Goal: Contribute content: Add original content to the website for others to see

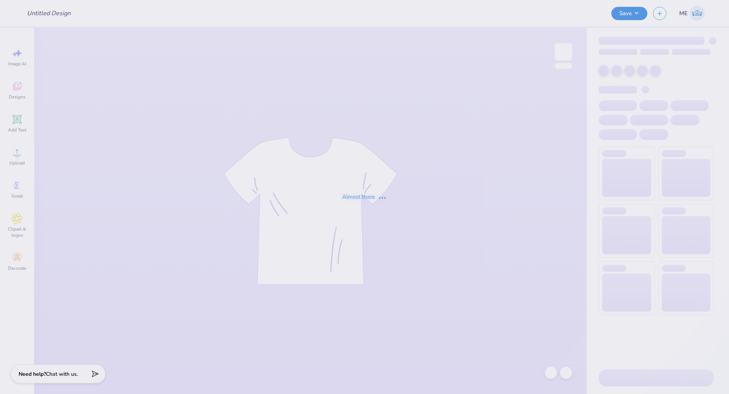
type input "Sig Phi PB&J"
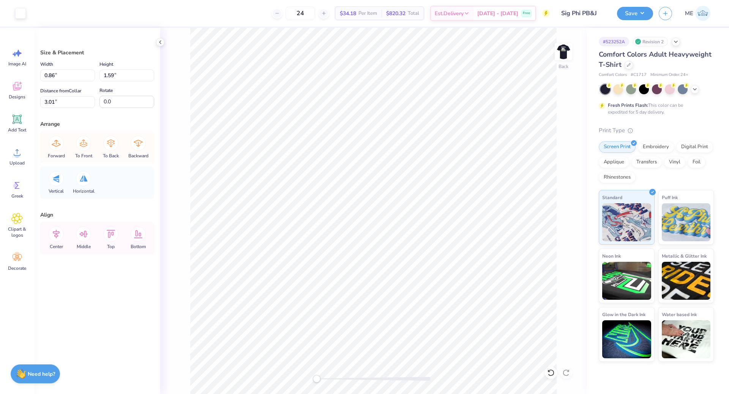
type input "0.96"
type input "1.61"
type input "0.62"
type input "0.77"
type input "3.47"
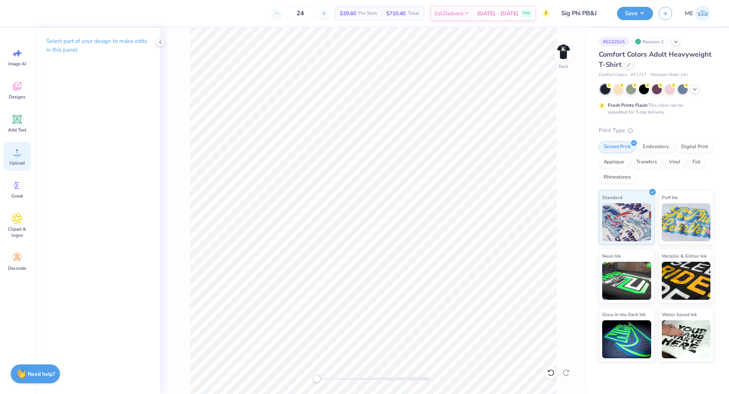
click at [19, 154] on icon at bounding box center [16, 152] width 11 height 11
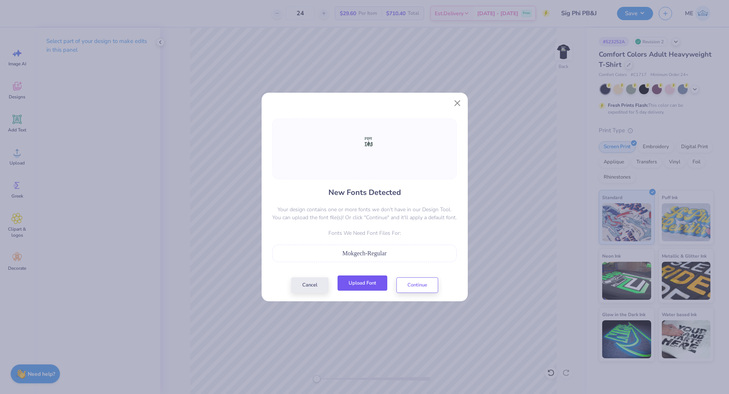
click at [380, 284] on button "Upload Font" at bounding box center [363, 283] width 50 height 16
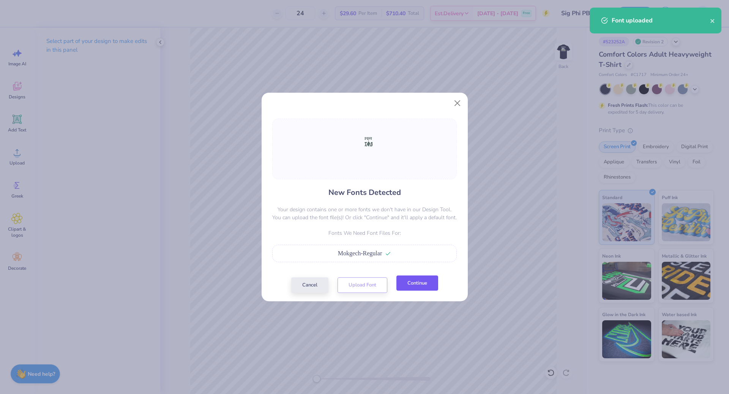
click at [413, 288] on button "Continue" at bounding box center [418, 283] width 42 height 16
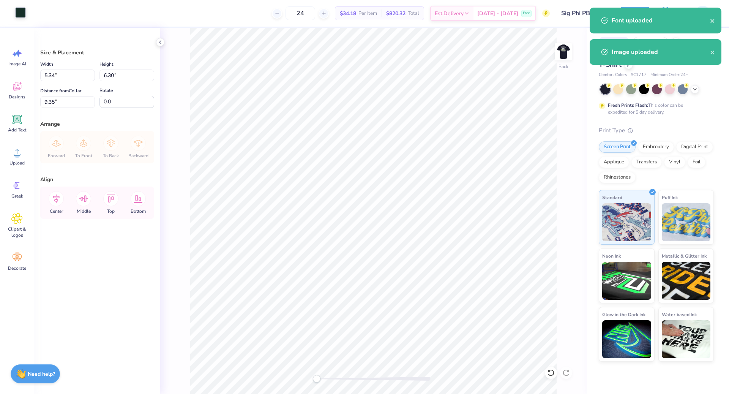
click at [21, 13] on div at bounding box center [20, 12] width 11 height 11
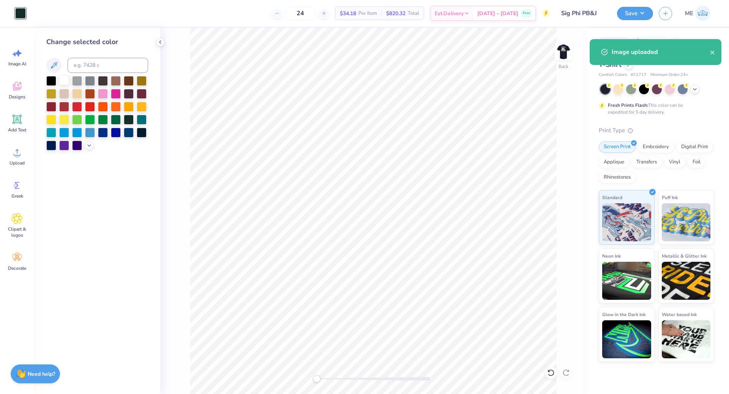
click at [62, 79] on div at bounding box center [64, 80] width 10 height 10
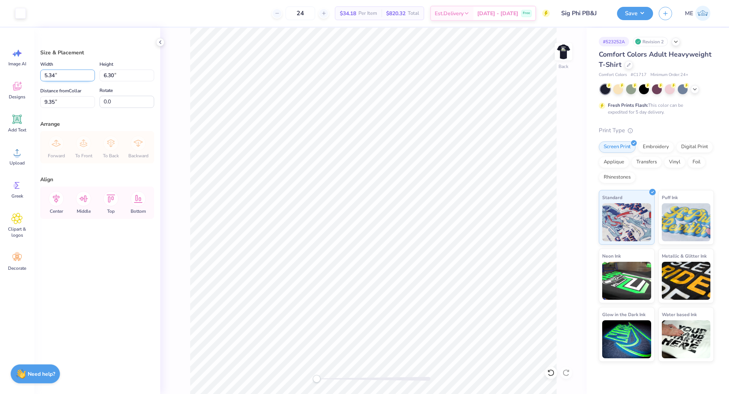
click at [57, 75] on input "5.34" at bounding box center [67, 76] width 55 height 12
click at [123, 77] on input "6.30" at bounding box center [127, 76] width 55 height 12
type input "4"
type input "3.39"
type input "4.00"
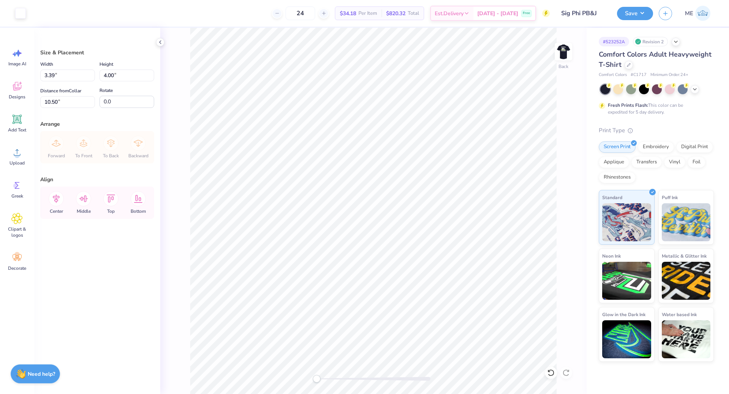
type input "3.00"
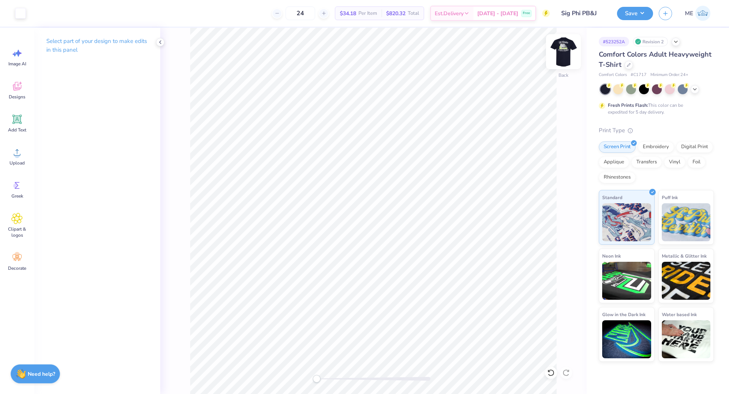
click at [555, 52] on img at bounding box center [563, 51] width 30 height 30
click at [25, 154] on div "Upload" at bounding box center [16, 156] width 27 height 28
click at [12, 152] on icon at bounding box center [16, 152] width 11 height 11
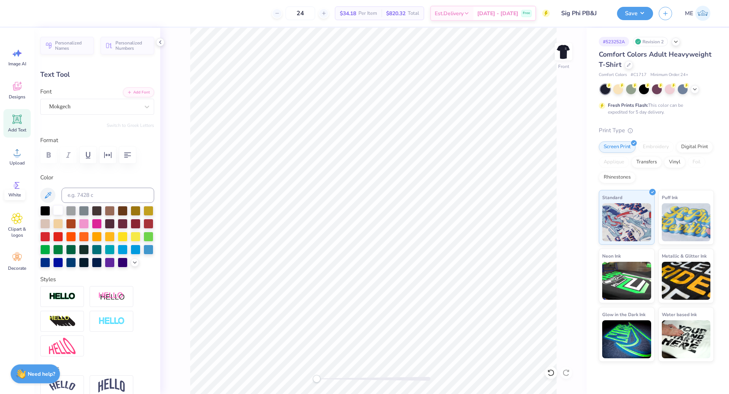
click at [55, 210] on div at bounding box center [58, 210] width 10 height 10
type input "14.53"
type input "2.18"
type input "18.23"
click at [59, 208] on div at bounding box center [58, 210] width 10 height 10
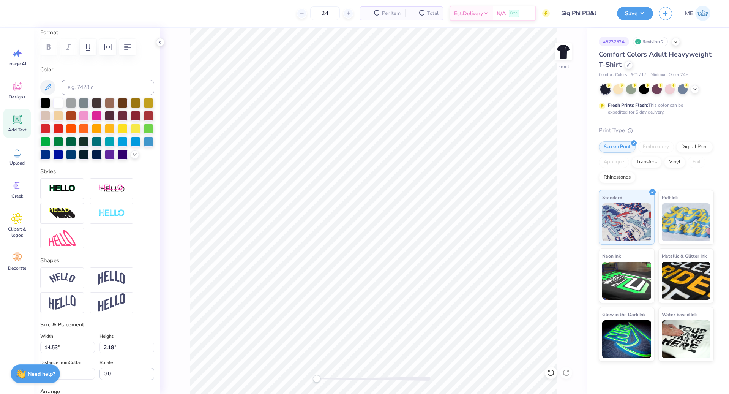
scroll to position [228, 0]
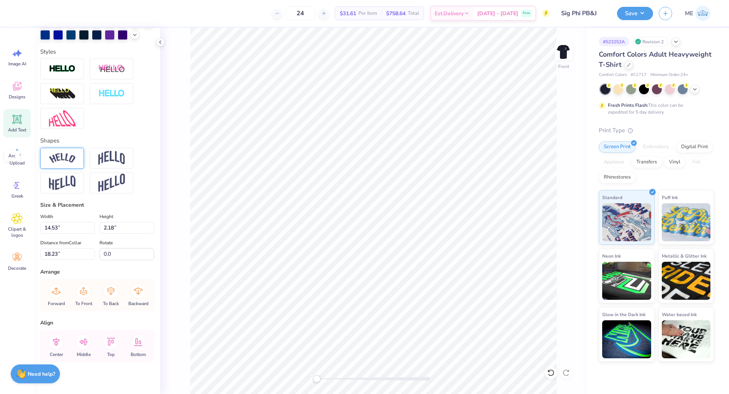
click at [74, 163] on img at bounding box center [62, 158] width 27 height 10
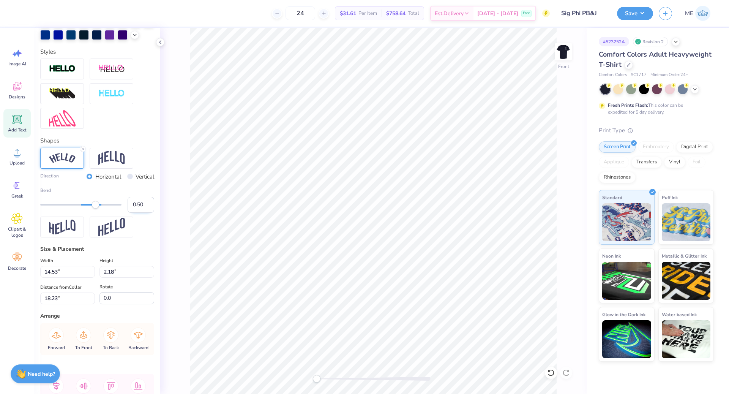
click at [128, 213] on input "0.50" at bounding box center [141, 205] width 27 height 16
type input "-0.50"
type input "12.02"
type input "2.97"
type input "16.75"
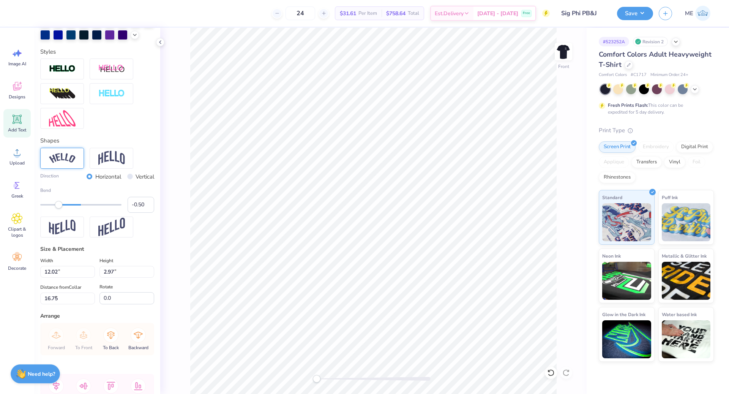
type input "13.89"
type input "3.17"
type input "7.28"
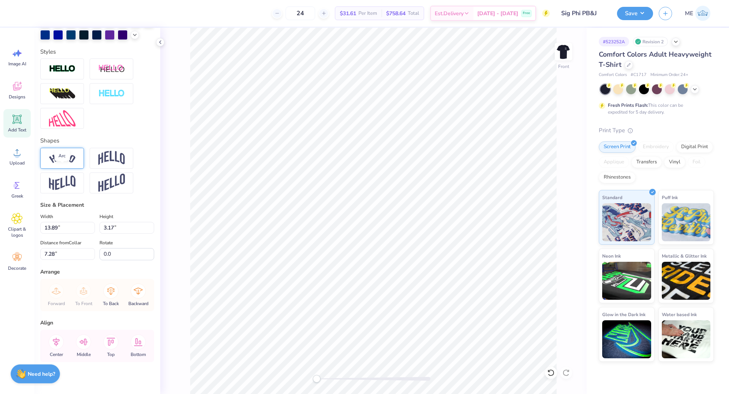
click at [60, 163] on img at bounding box center [62, 158] width 27 height 10
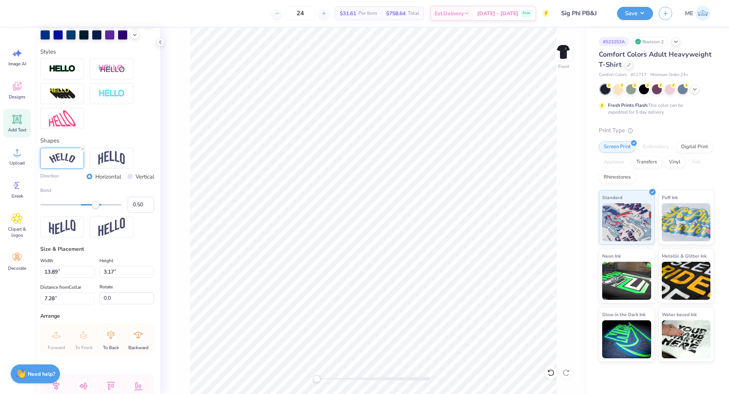
type input "12.21"
type input "3.57"
type input "7.00"
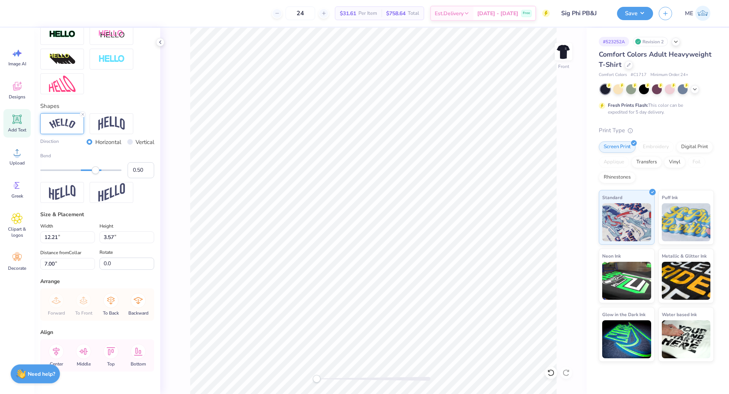
scroll to position [262, 0]
type input "0.25"
drag, startPoint x: 92, startPoint y: 183, endPoint x: 86, endPoint y: 183, distance: 5.3
click at [86, 174] on div "Accessibility label" at bounding box center [86, 170] width 8 height 8
type input "0.40"
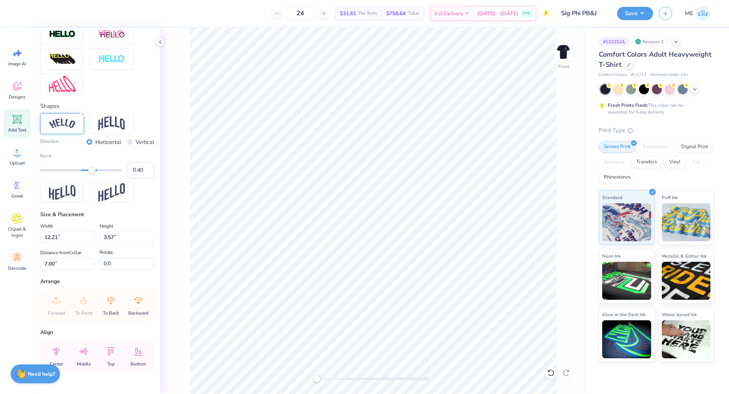
drag, startPoint x: 88, startPoint y: 181, endPoint x: 92, endPoint y: 182, distance: 3.9
click at [92, 174] on div "Accessibility label" at bounding box center [92, 170] width 8 height 8
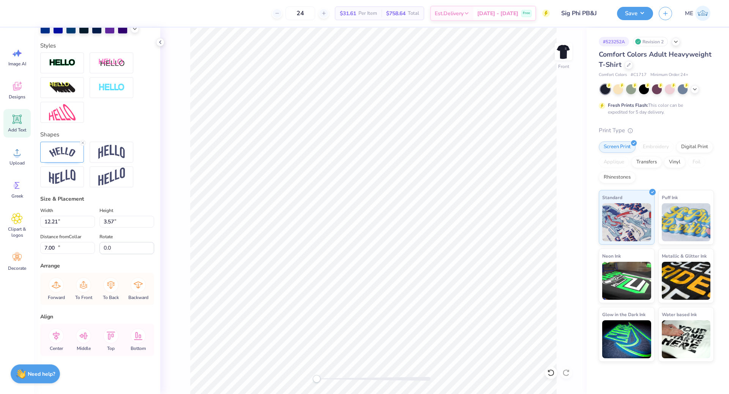
type input "13.63"
type input "3.37"
type input "16.85"
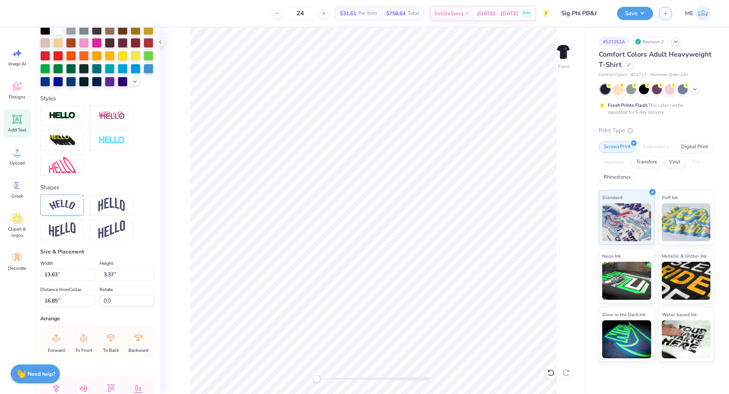
scroll to position [124, 0]
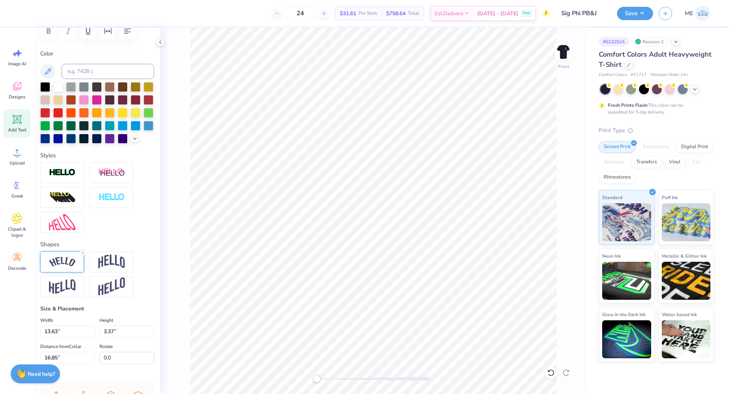
click at [63, 267] on img at bounding box center [62, 262] width 27 height 10
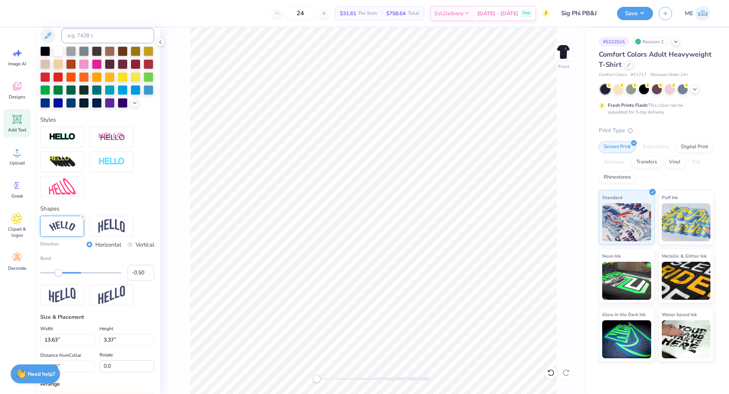
scroll to position [160, 0]
click at [135, 280] on input "-0.50" at bounding box center [141, 272] width 27 height 16
type input "-0.40"
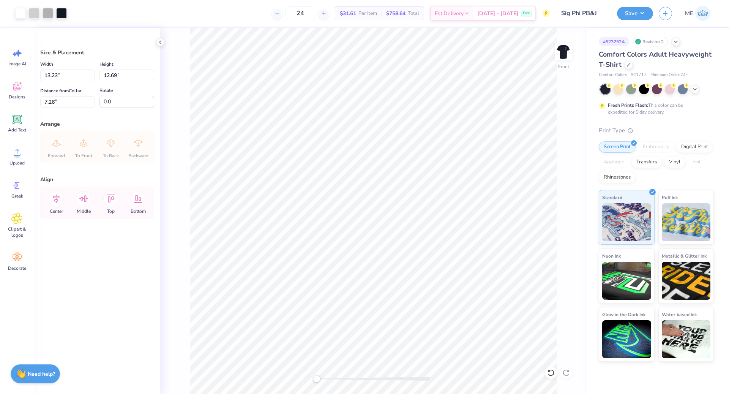
click at [54, 81] on div "Width 13.23 13.23 " Height 12.69 12.69 " Distance from Collar 7.26 7.26 " Rotat…" at bounding box center [97, 84] width 114 height 48
click at [57, 77] on input "13.23" at bounding box center [67, 76] width 55 height 12
type input "11.00"
type input "10.55"
click at [72, 102] on input "8.33" at bounding box center [67, 102] width 55 height 12
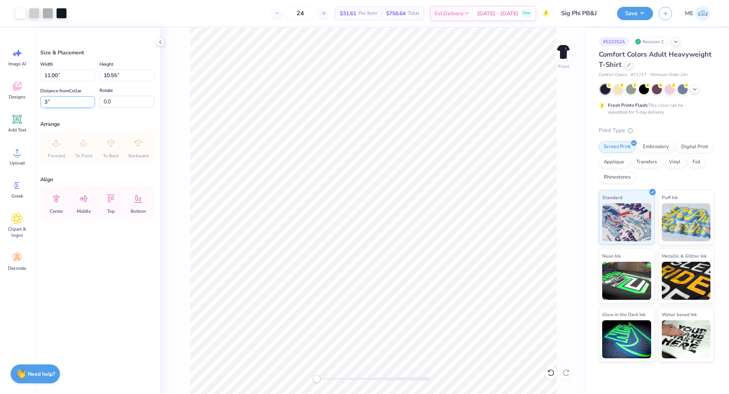
type input "3.00"
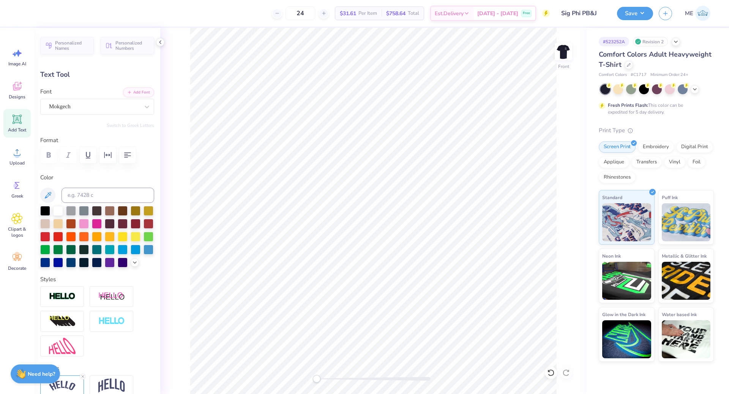
type input "11.00"
type input "2.36"
type input "11.19"
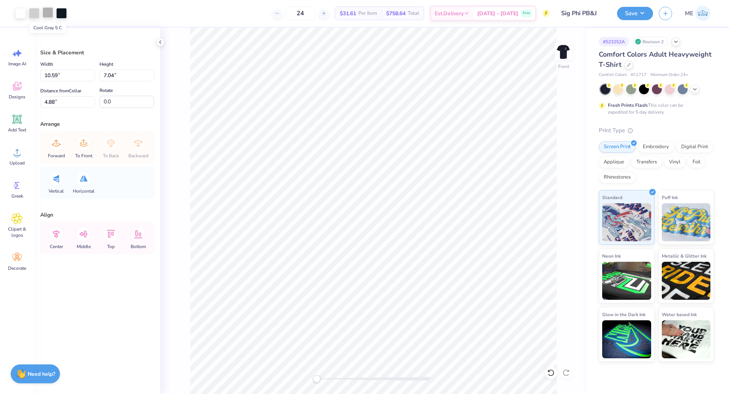
click at [46, 11] on div at bounding box center [48, 12] width 11 height 11
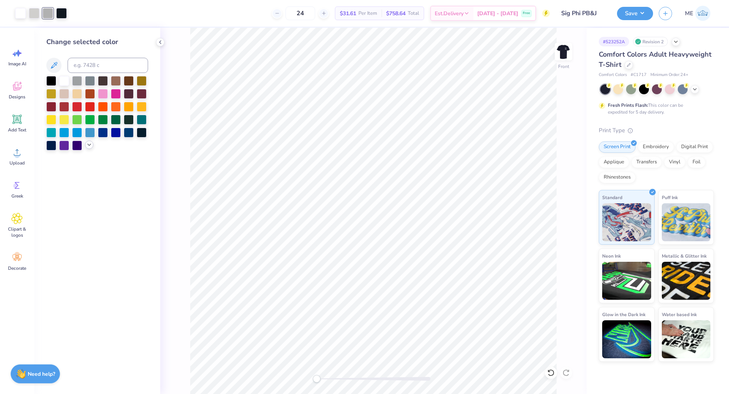
click at [89, 145] on polyline at bounding box center [89, 145] width 3 height 2
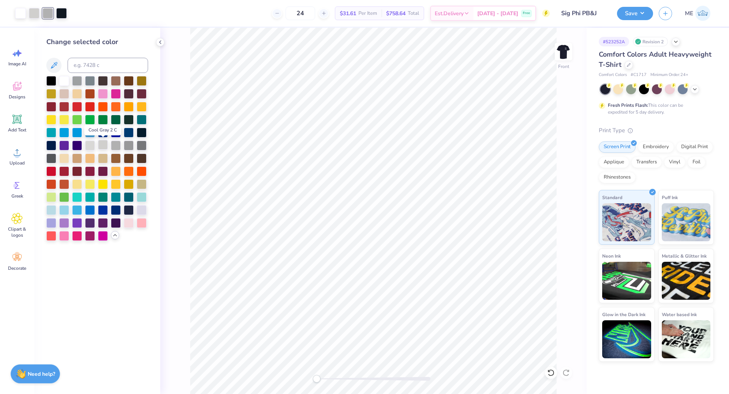
click at [103, 141] on div at bounding box center [103, 145] width 10 height 10
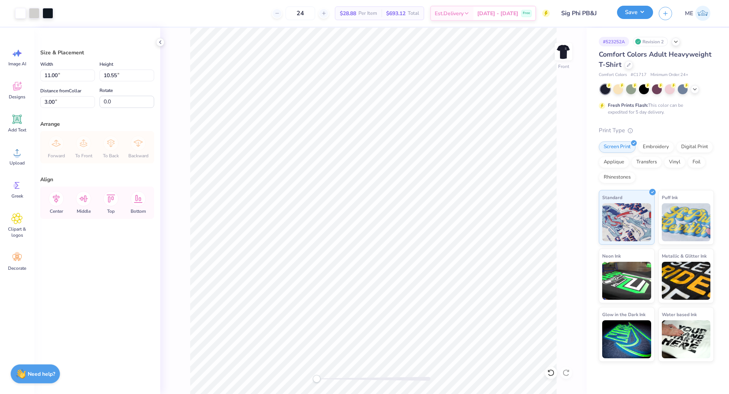
click at [637, 17] on button "Save" at bounding box center [635, 12] width 36 height 13
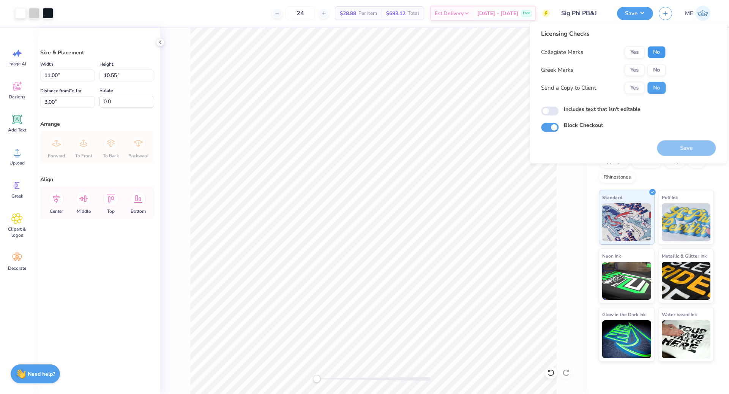
click at [654, 52] on button "No" at bounding box center [657, 52] width 18 height 12
click at [632, 71] on button "Yes" at bounding box center [635, 70] width 20 height 12
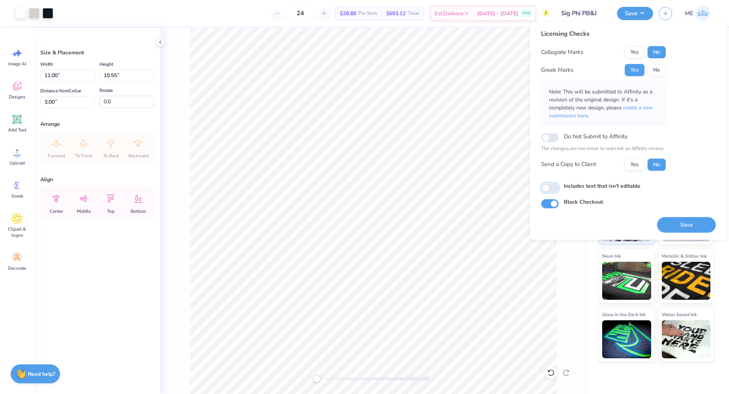
click at [553, 190] on input "Includes text that isn't editable" at bounding box center [549, 187] width 17 height 9
checkbox input "true"
click at [691, 226] on button "Save" at bounding box center [686, 225] width 59 height 16
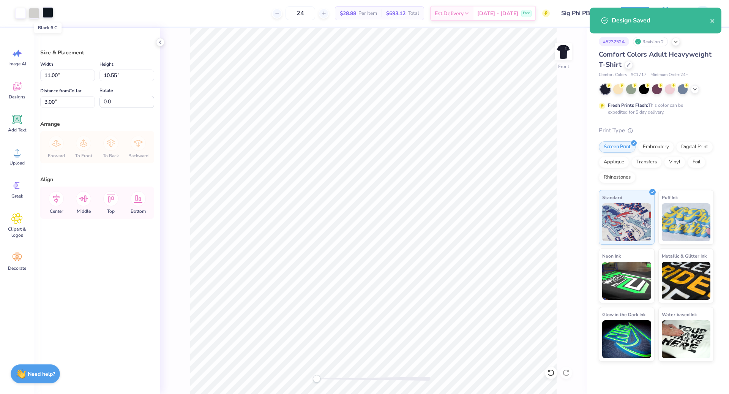
click at [48, 13] on div at bounding box center [48, 12] width 11 height 11
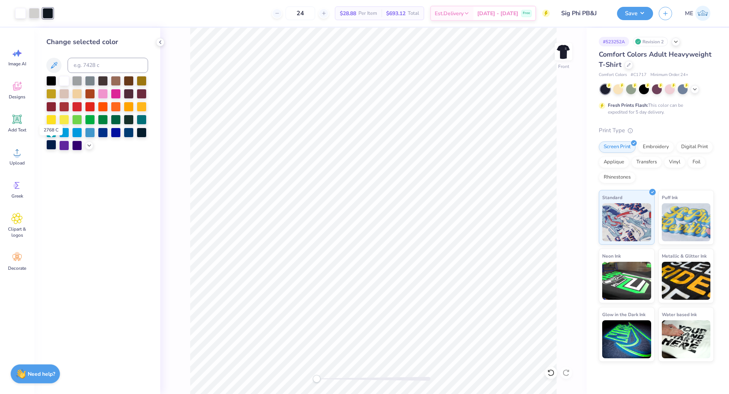
click at [49, 145] on div at bounding box center [51, 145] width 10 height 10
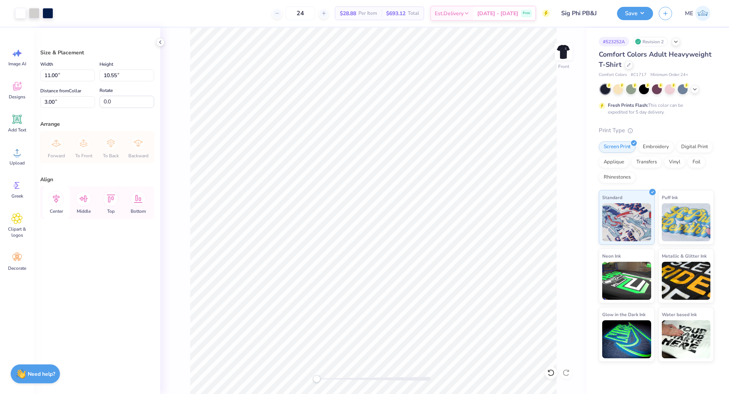
click at [61, 196] on icon at bounding box center [56, 198] width 15 height 15
click at [648, 12] on button "Save" at bounding box center [635, 12] width 36 height 13
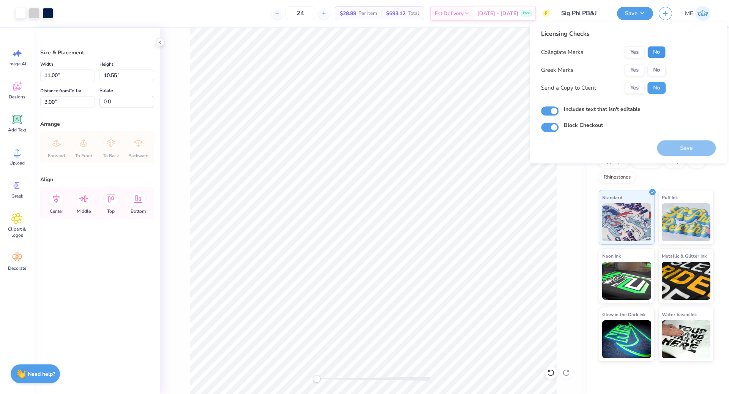
click at [657, 51] on button "No" at bounding box center [657, 52] width 18 height 12
click at [634, 69] on button "Yes" at bounding box center [635, 70] width 20 height 12
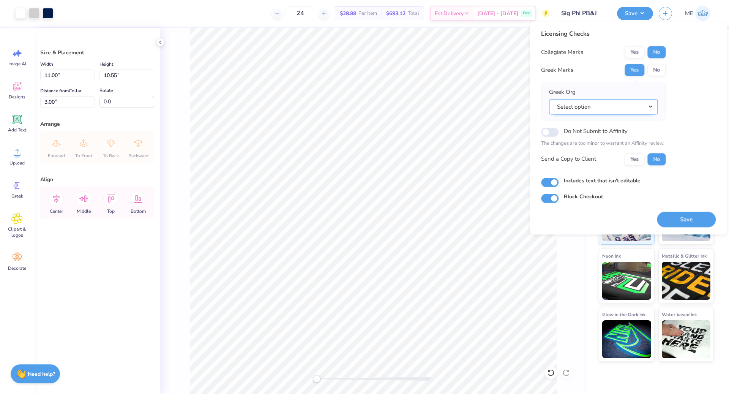
click at [640, 109] on button "Select option" at bounding box center [603, 107] width 109 height 16
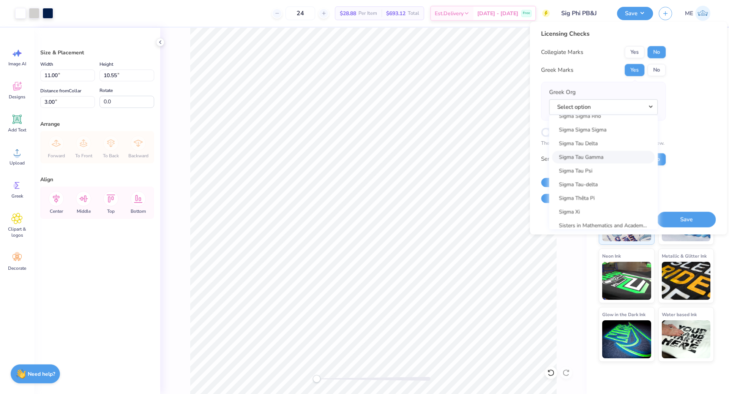
scroll to position [5035, 0]
click at [602, 163] on link "Sigma Phi Delta" at bounding box center [603, 162] width 103 height 13
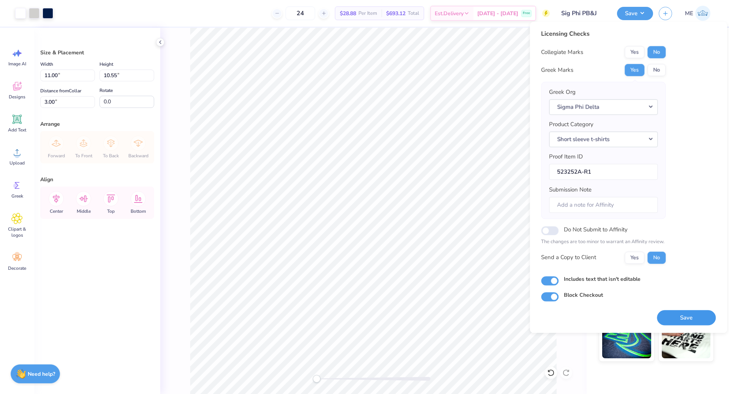
click at [682, 318] on button "Save" at bounding box center [686, 318] width 59 height 16
click at [46, 12] on div at bounding box center [48, 13] width 11 height 11
click at [37, 14] on div at bounding box center [34, 13] width 11 height 11
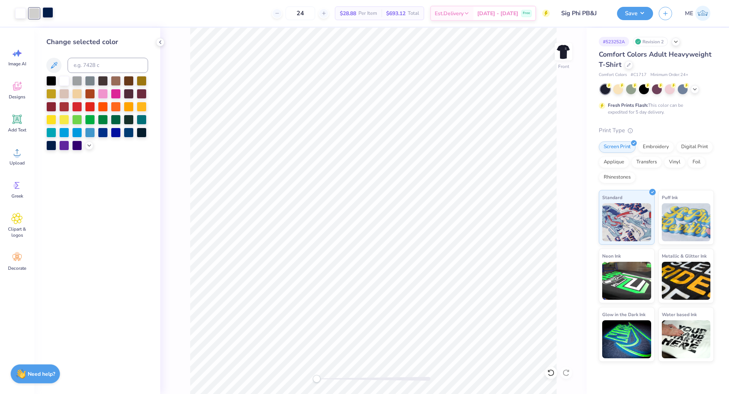
click at [46, 13] on div at bounding box center [48, 12] width 11 height 11
click at [46, 11] on div at bounding box center [48, 13] width 11 height 11
click at [644, 9] on button "Save" at bounding box center [635, 12] width 36 height 13
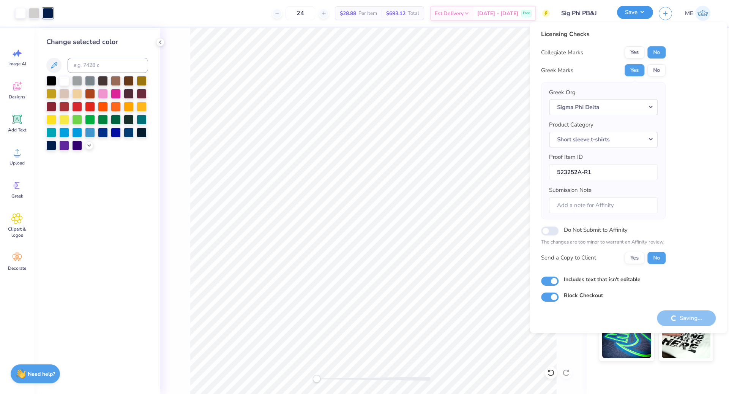
click at [644, 9] on button "Save" at bounding box center [635, 12] width 36 height 13
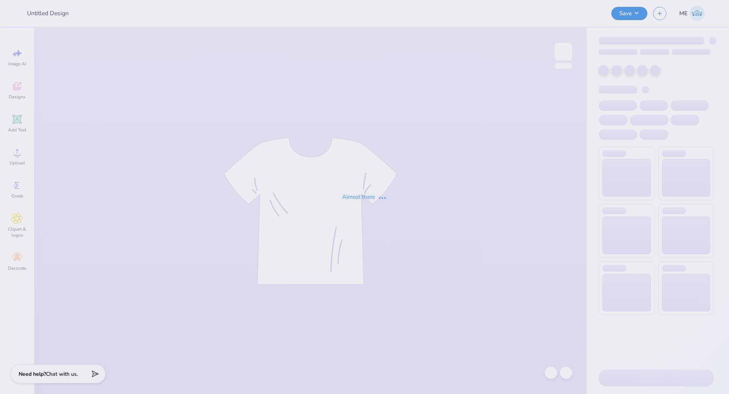
type input "Aphi cropped zip up forest"
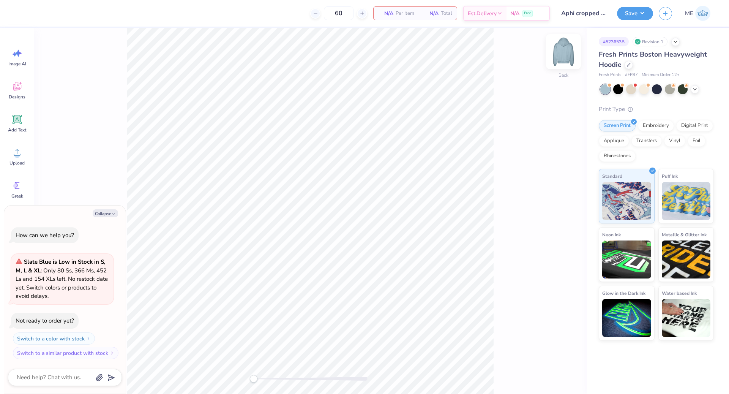
click at [558, 50] on img at bounding box center [563, 51] width 30 height 30
type textarea "x"
